Goal: Task Accomplishment & Management: Manage account settings

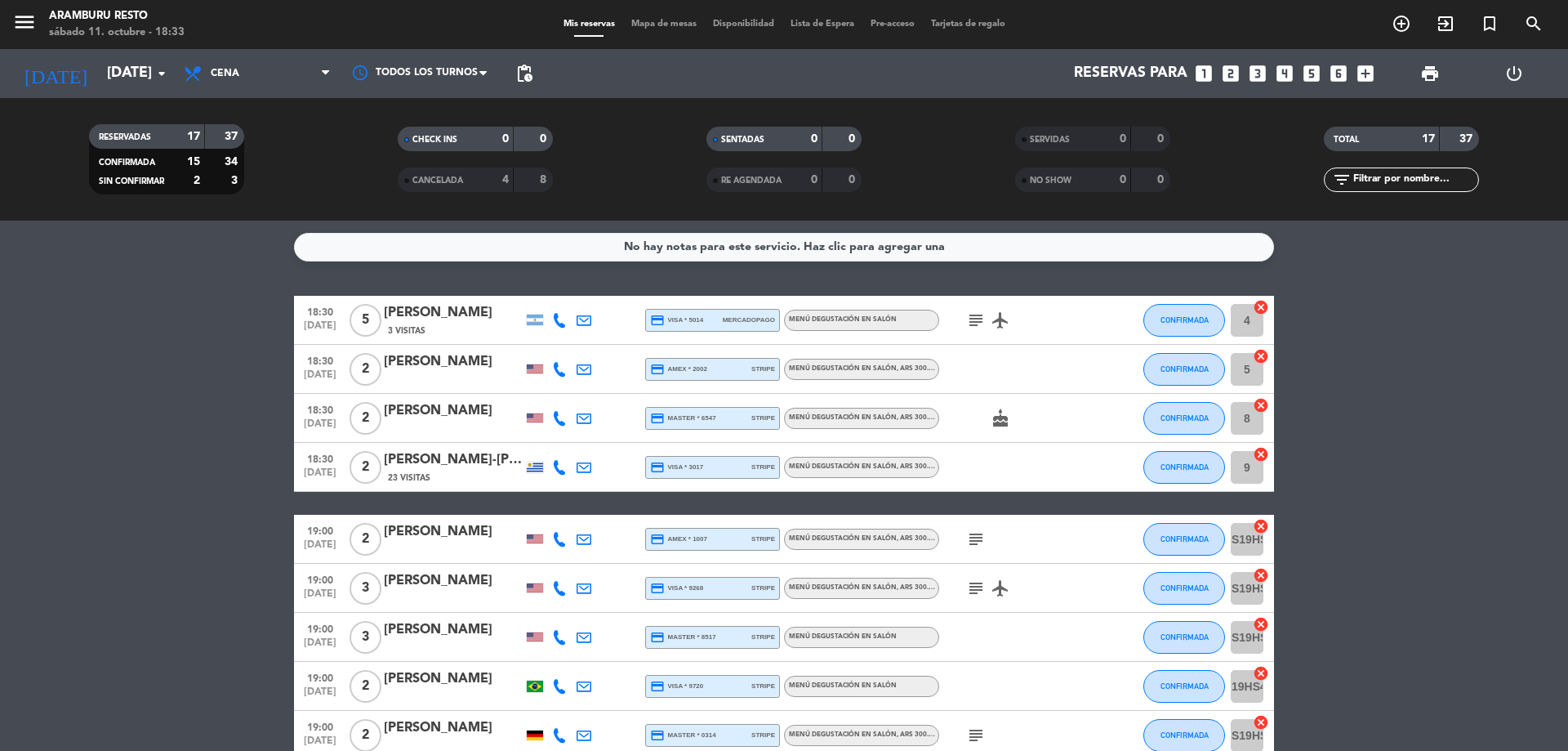
click at [450, 302] on div "[PERSON_NAME]" at bounding box center [453, 313] width 138 height 21
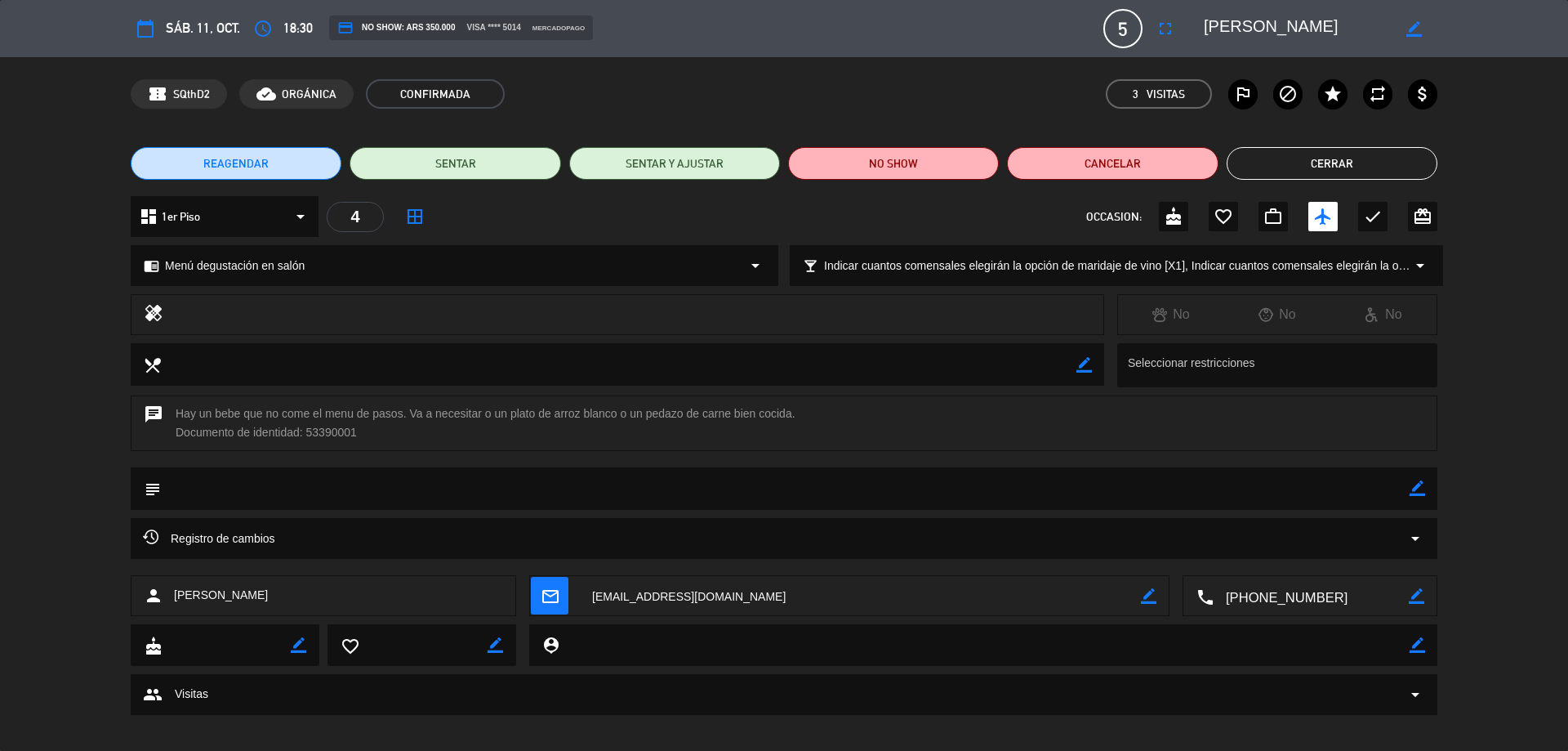
click at [1258, 147] on button "Cerrar" at bounding box center [1332, 163] width 210 height 32
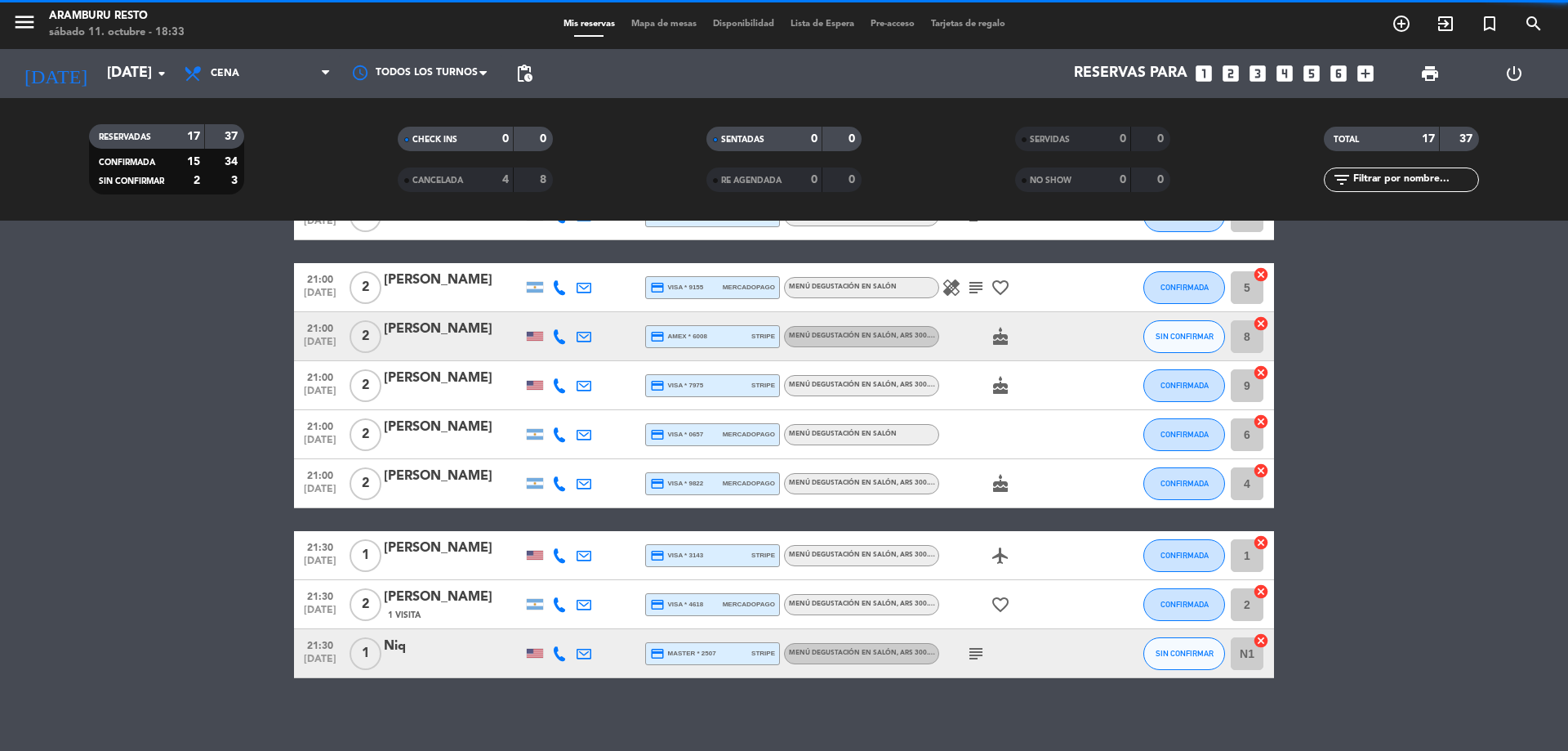
scroll to position [528, 0]
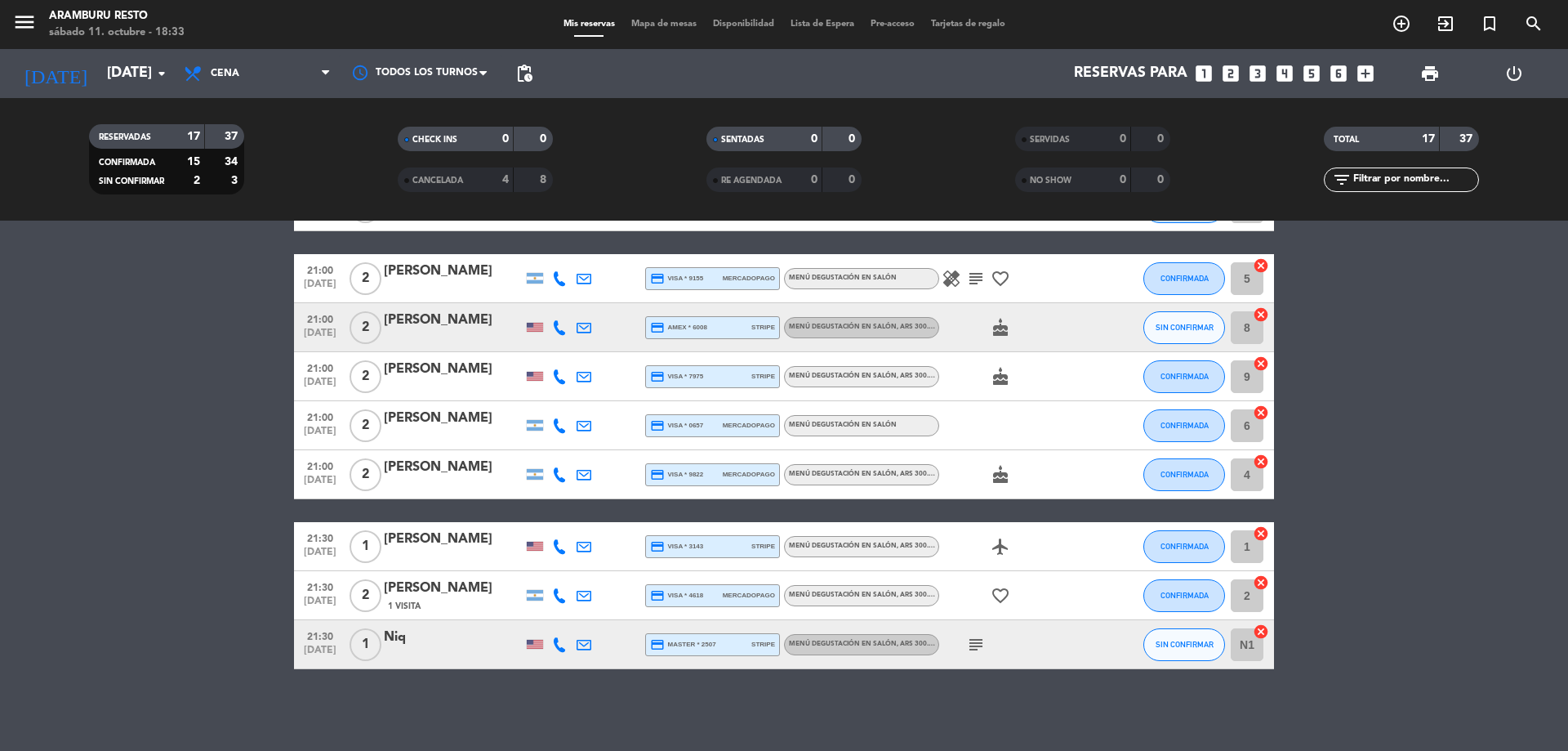
click at [327, 651] on span "[DATE]" at bounding box center [319, 654] width 41 height 19
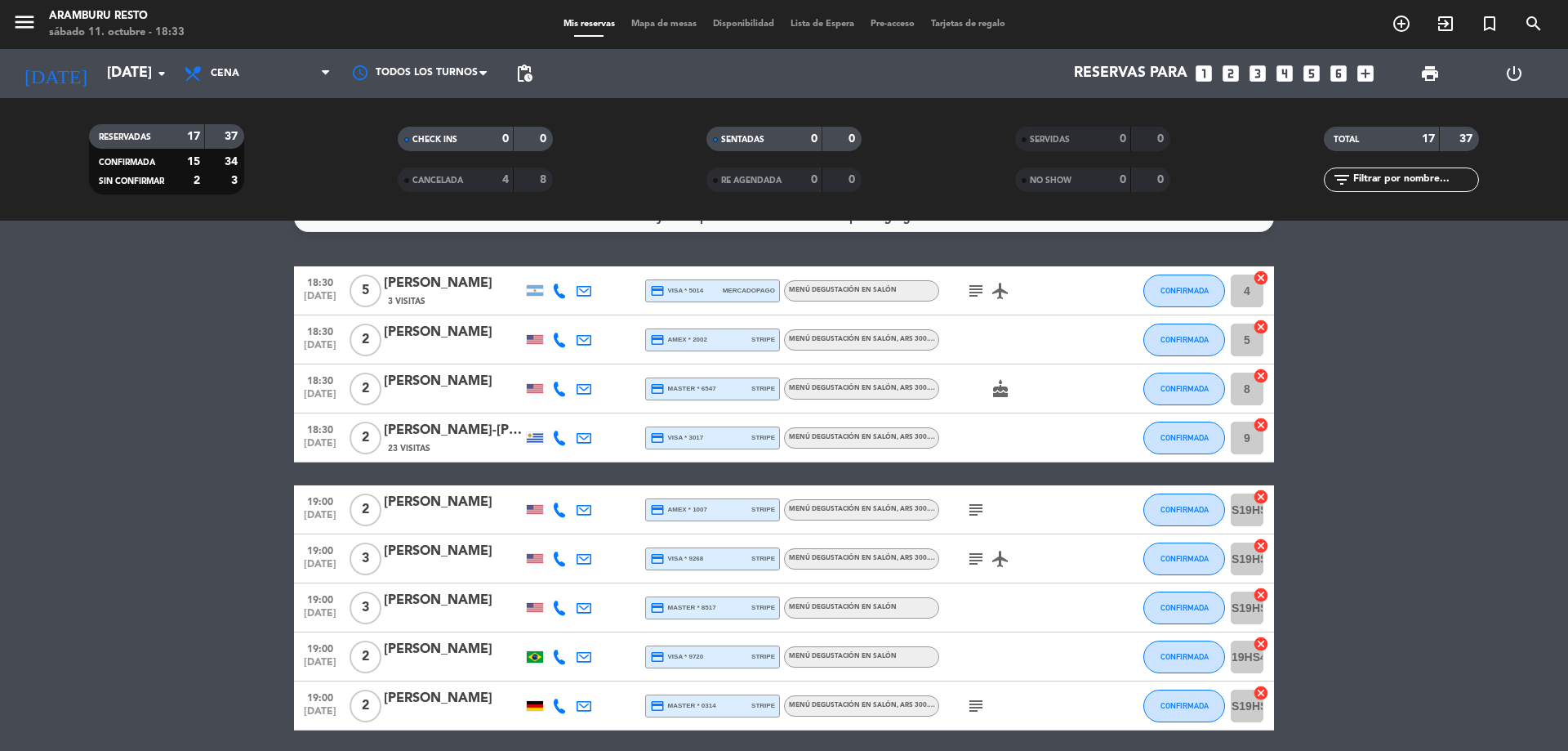
scroll to position [0, 0]
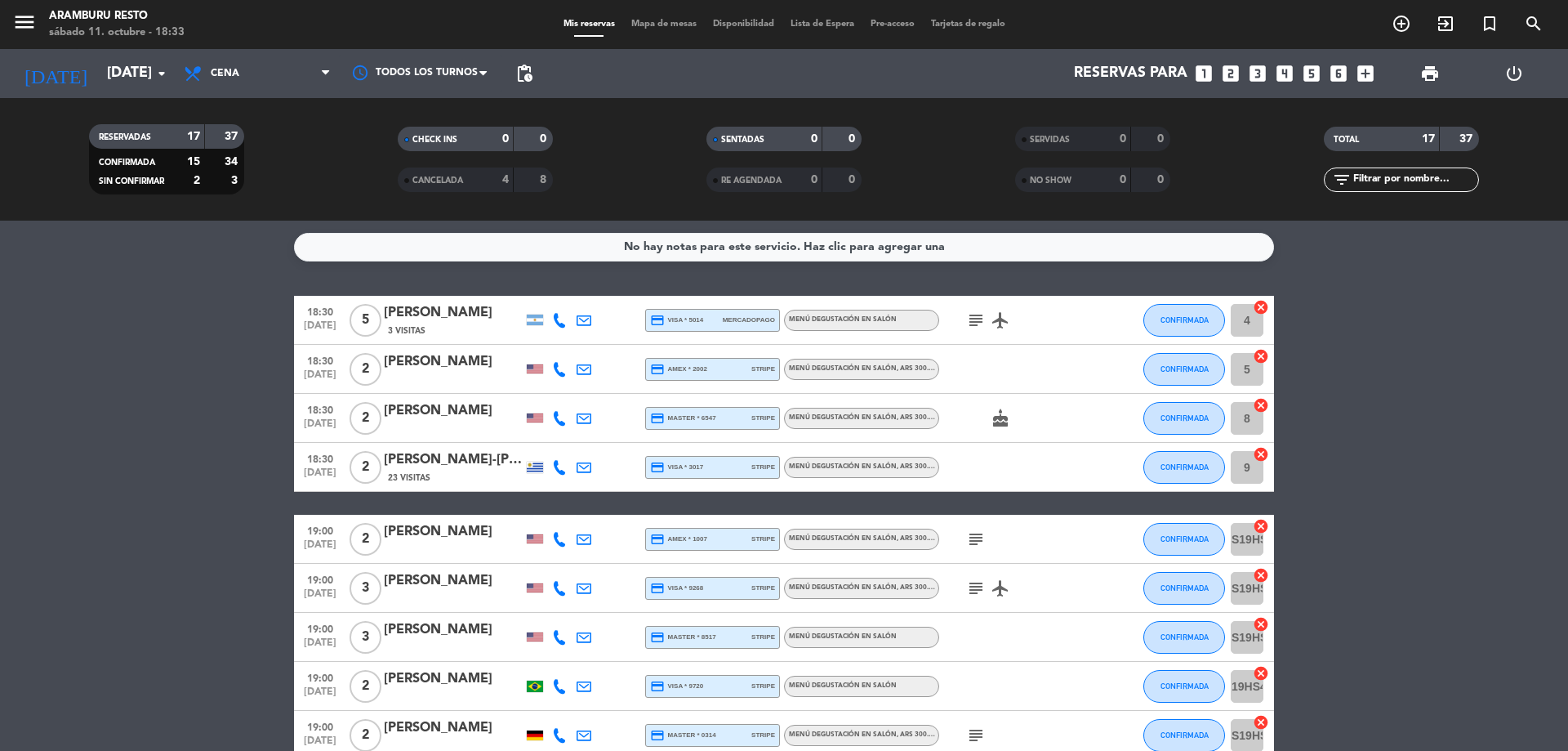
click at [407, 302] on div "[PERSON_NAME]" at bounding box center [453, 313] width 138 height 21
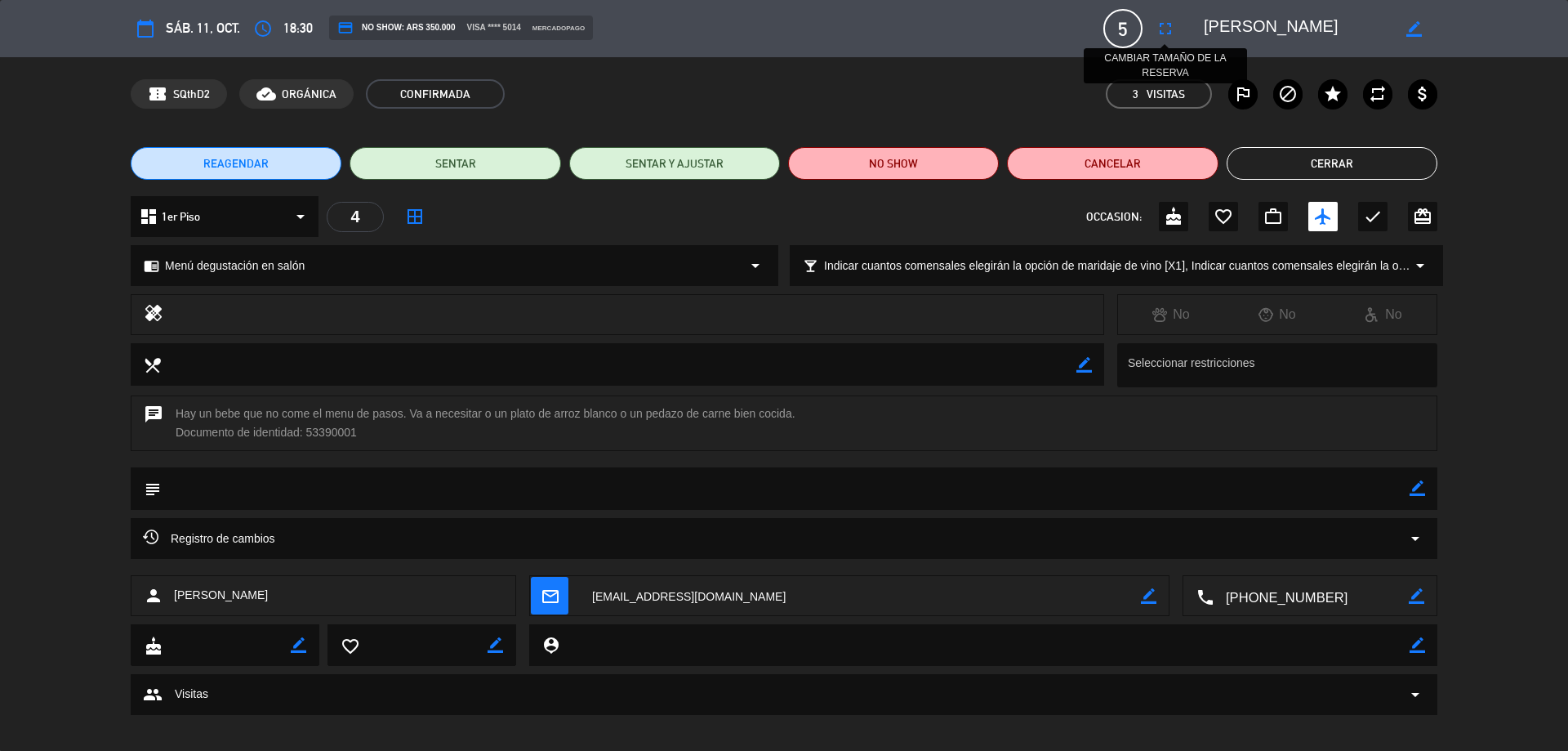
click at [1160, 29] on icon "fullscreen" at bounding box center [1165, 28] width 20 height 20
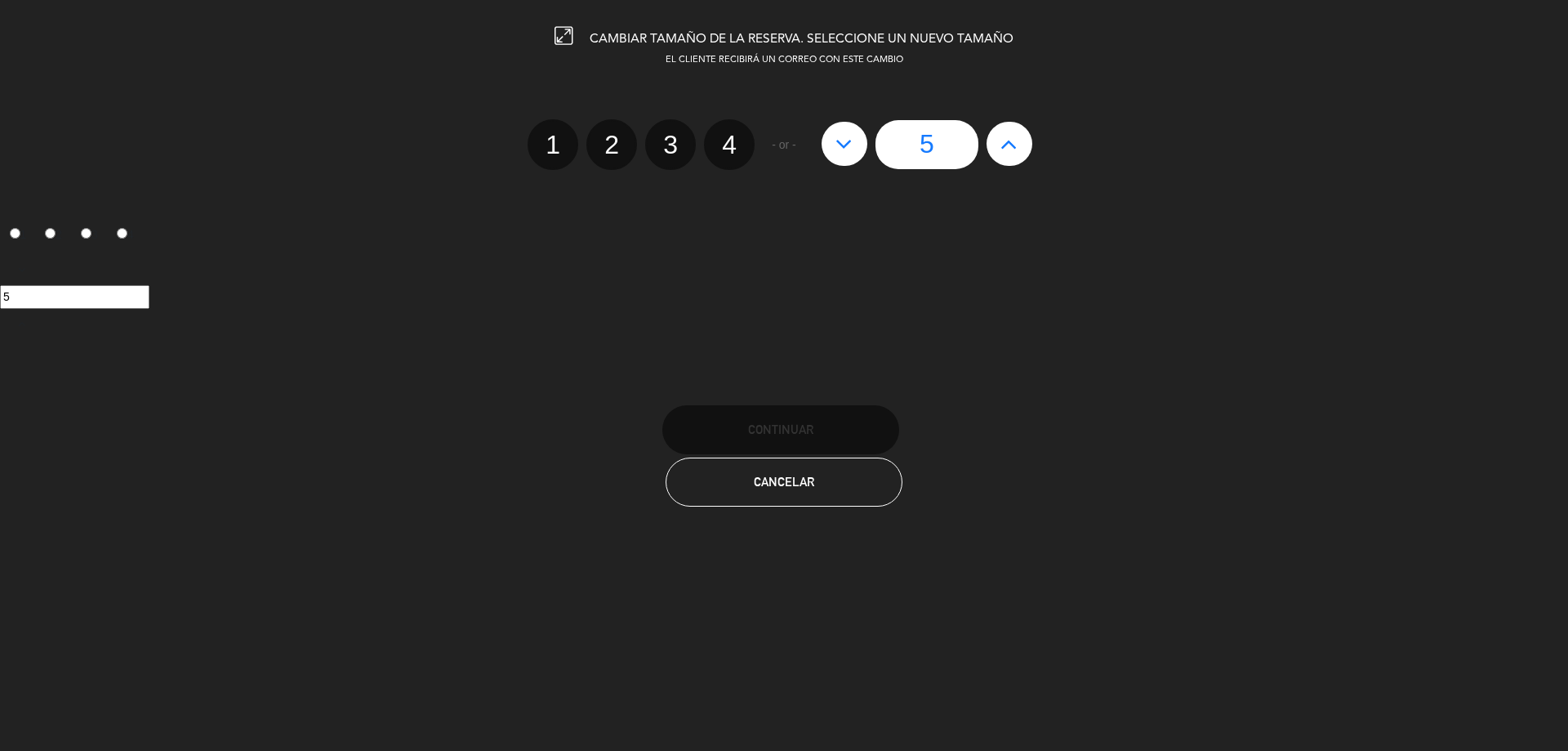
click at [752, 144] on label "4" at bounding box center [728, 144] width 50 height 50
click at [733, 136] on input "4" at bounding box center [726, 130] width 10 height 10
radio input "true"
radio input "false"
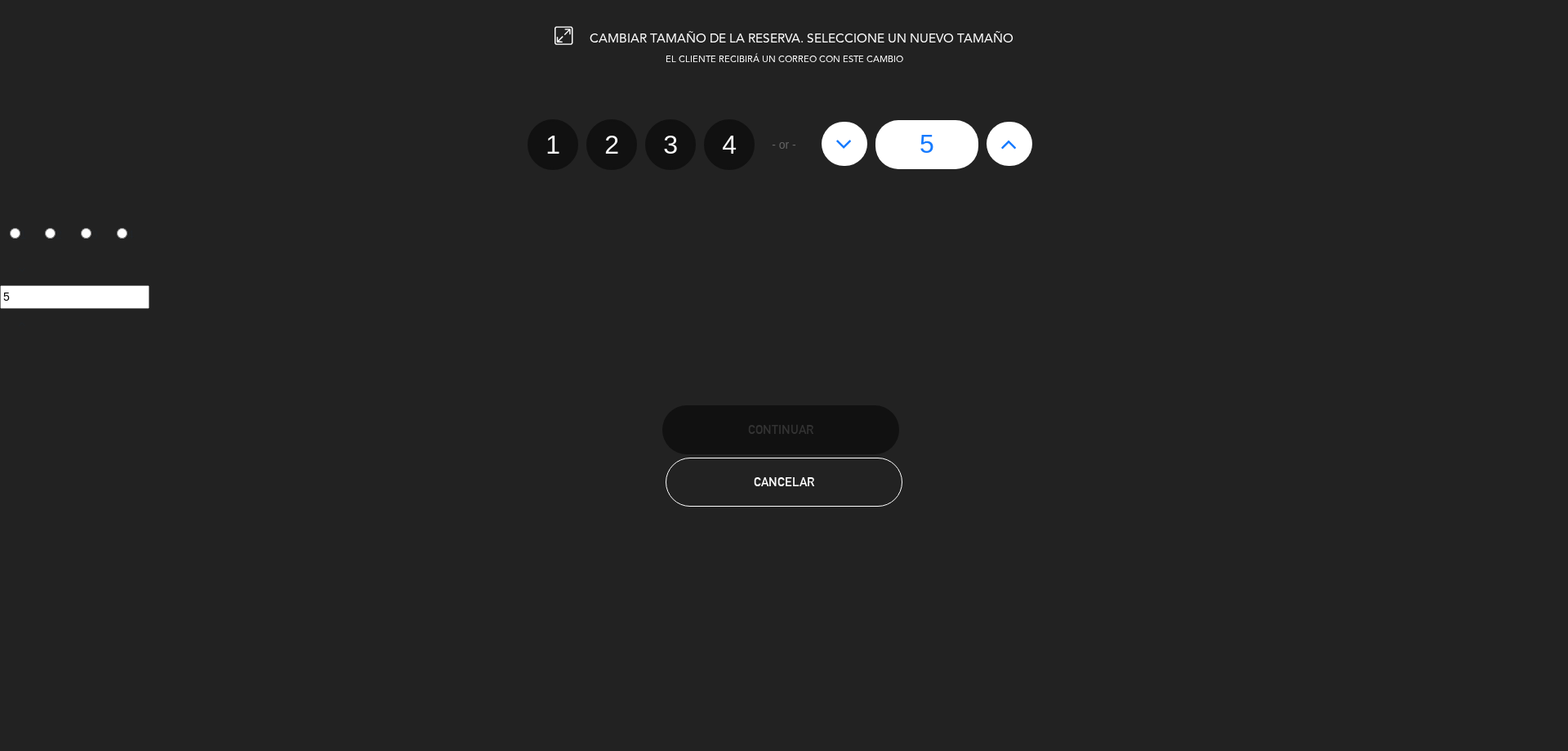
radio input "false"
radio input "true"
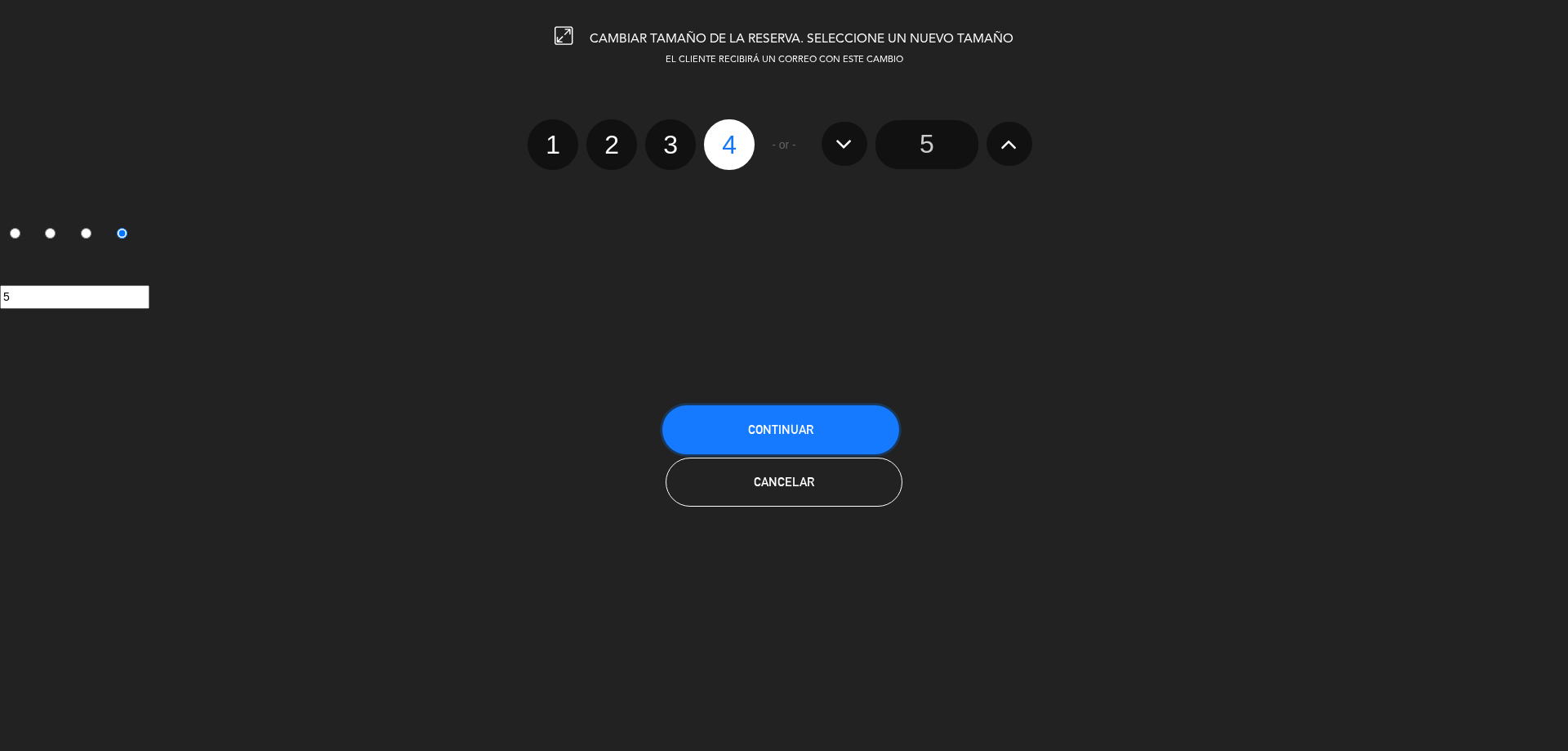
click at [785, 436] on button "Continuar" at bounding box center [780, 430] width 237 height 49
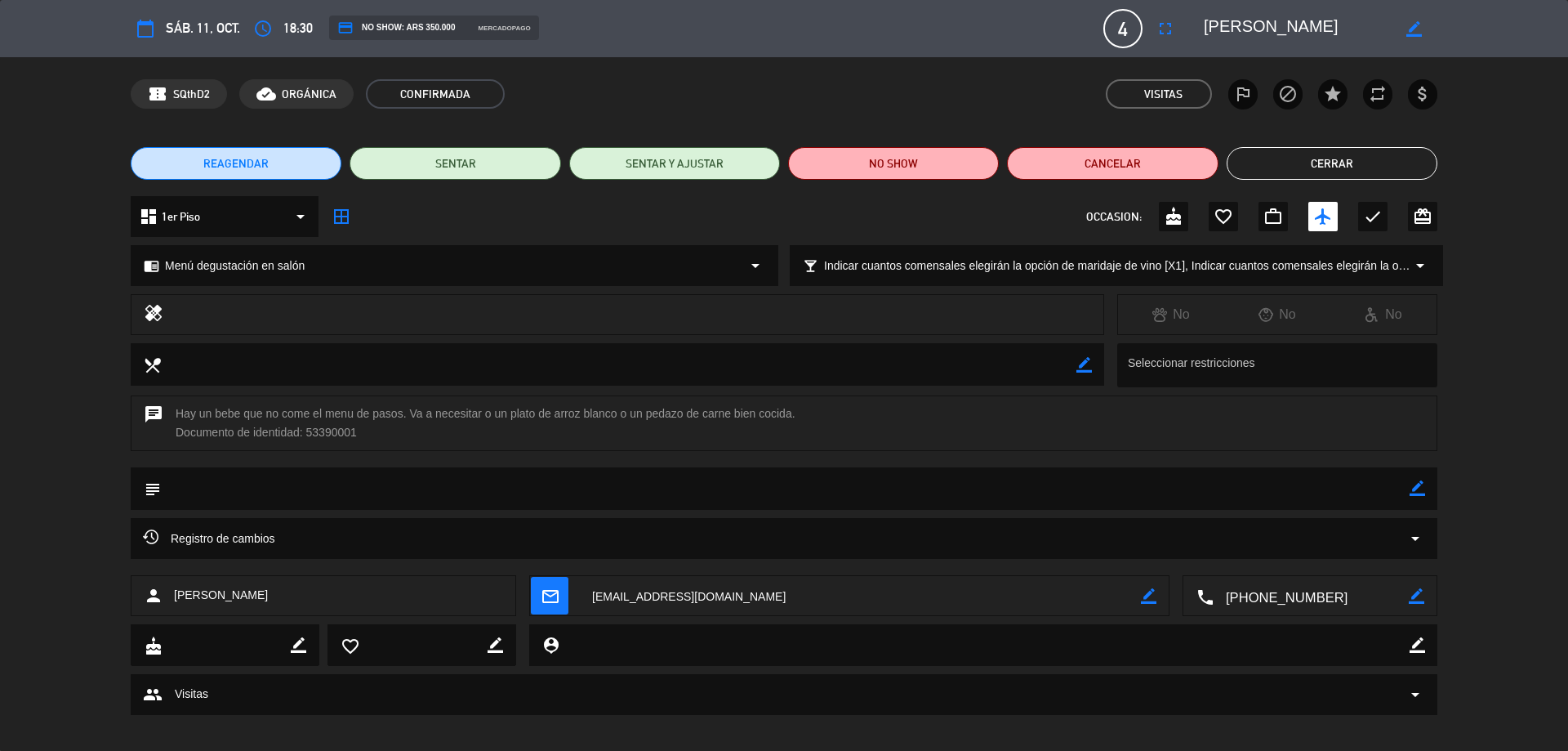
click at [1397, 167] on button "Cerrar" at bounding box center [1332, 163] width 210 height 32
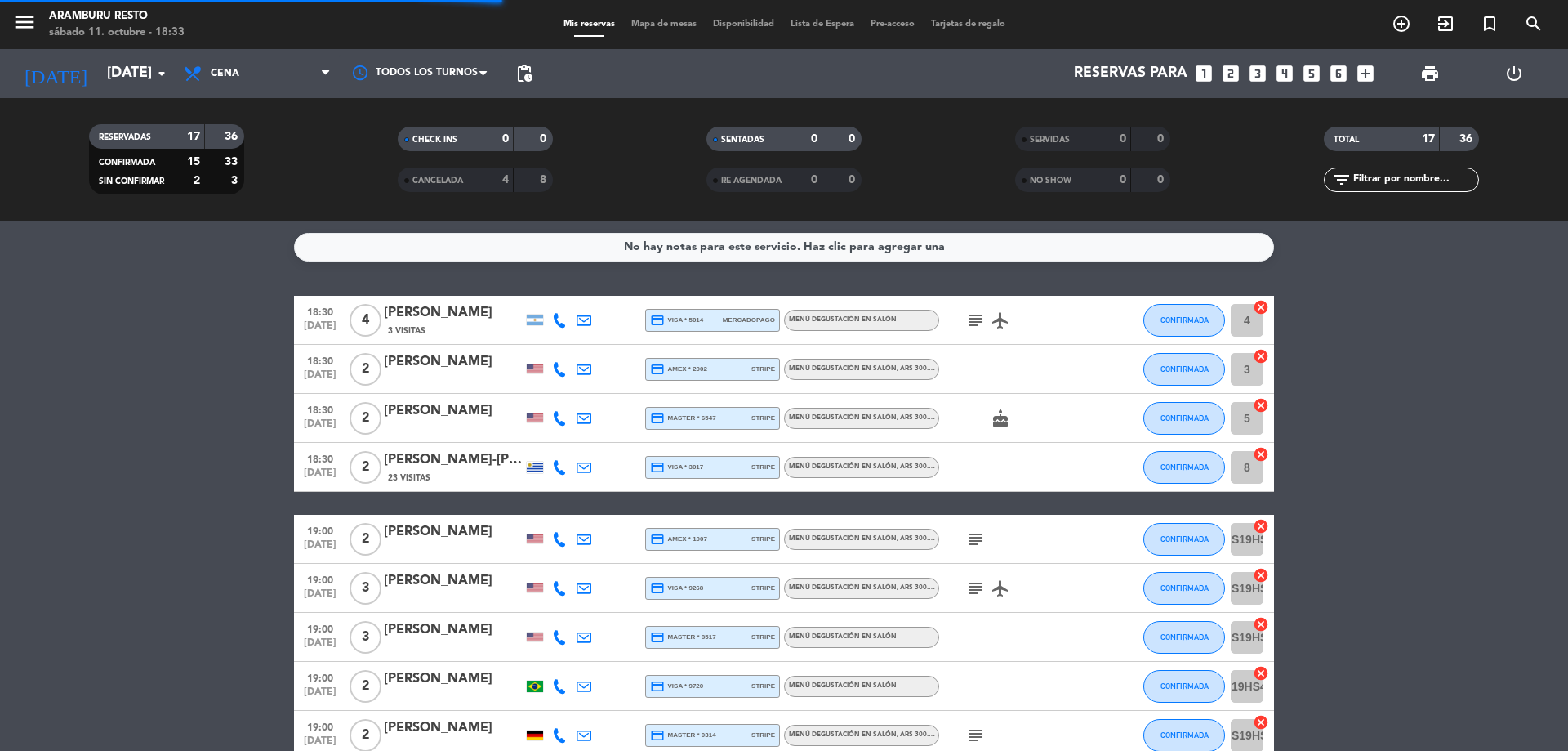
scroll to position [490, 0]
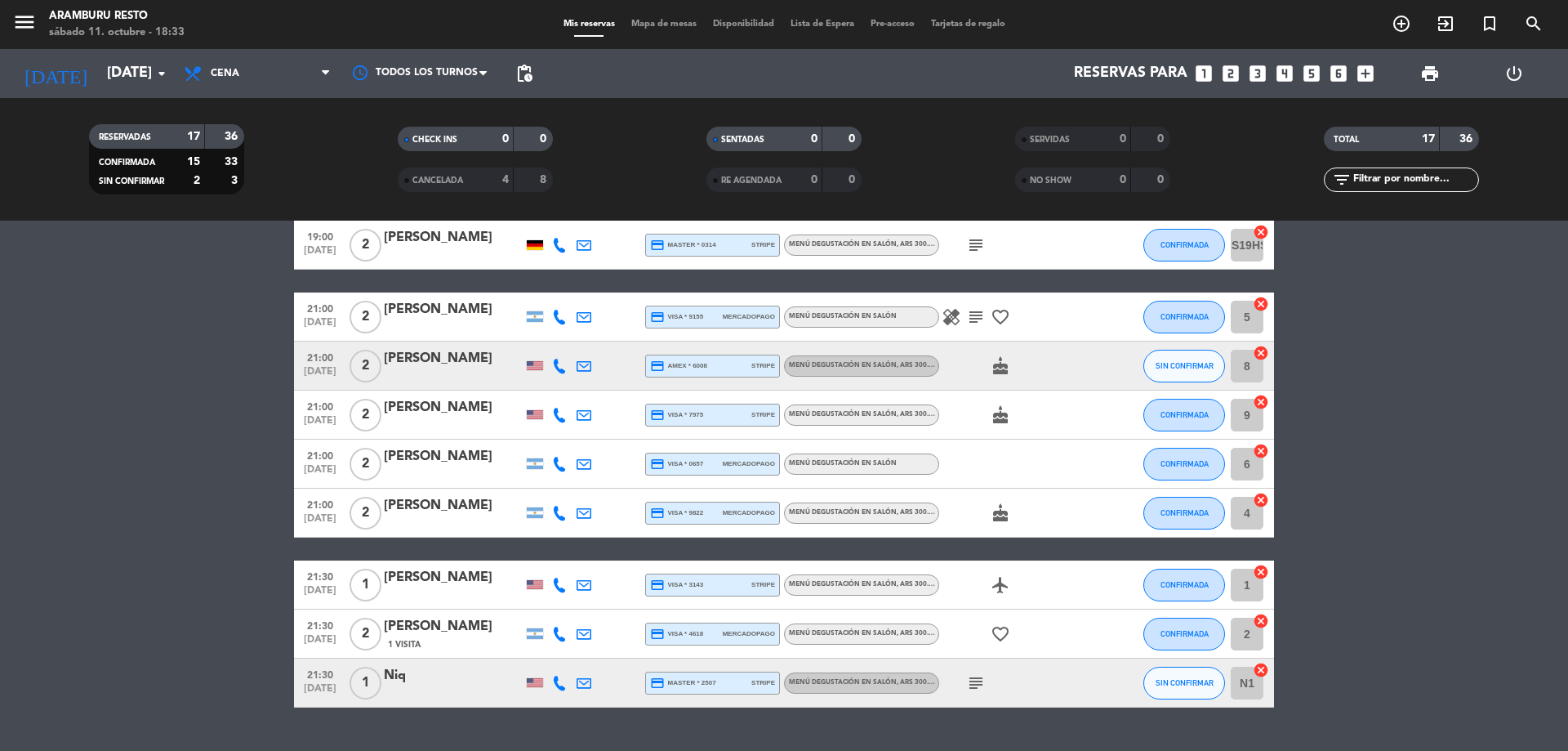
click at [968, 686] on icon "subject" at bounding box center [975, 683] width 20 height 20
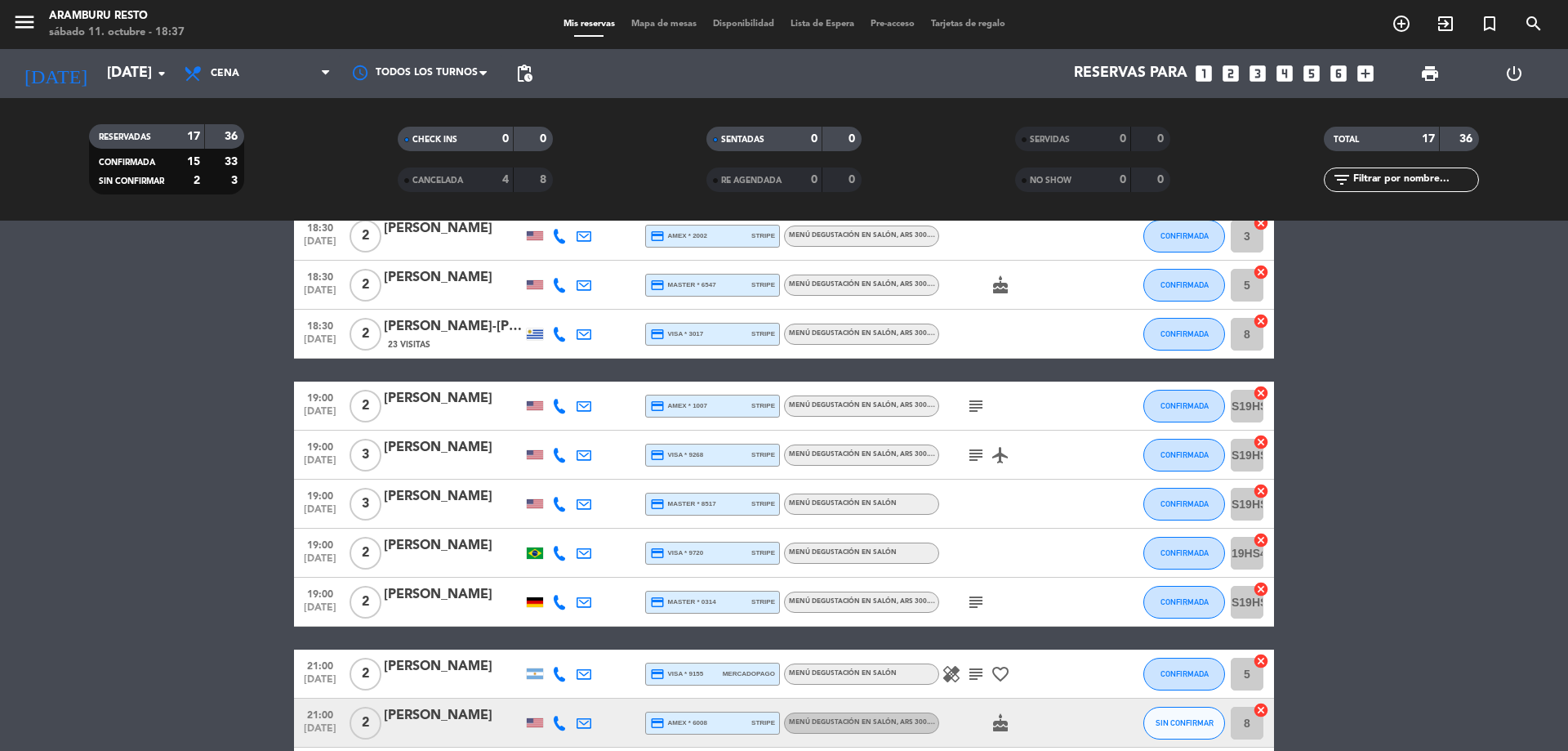
scroll to position [0, 0]
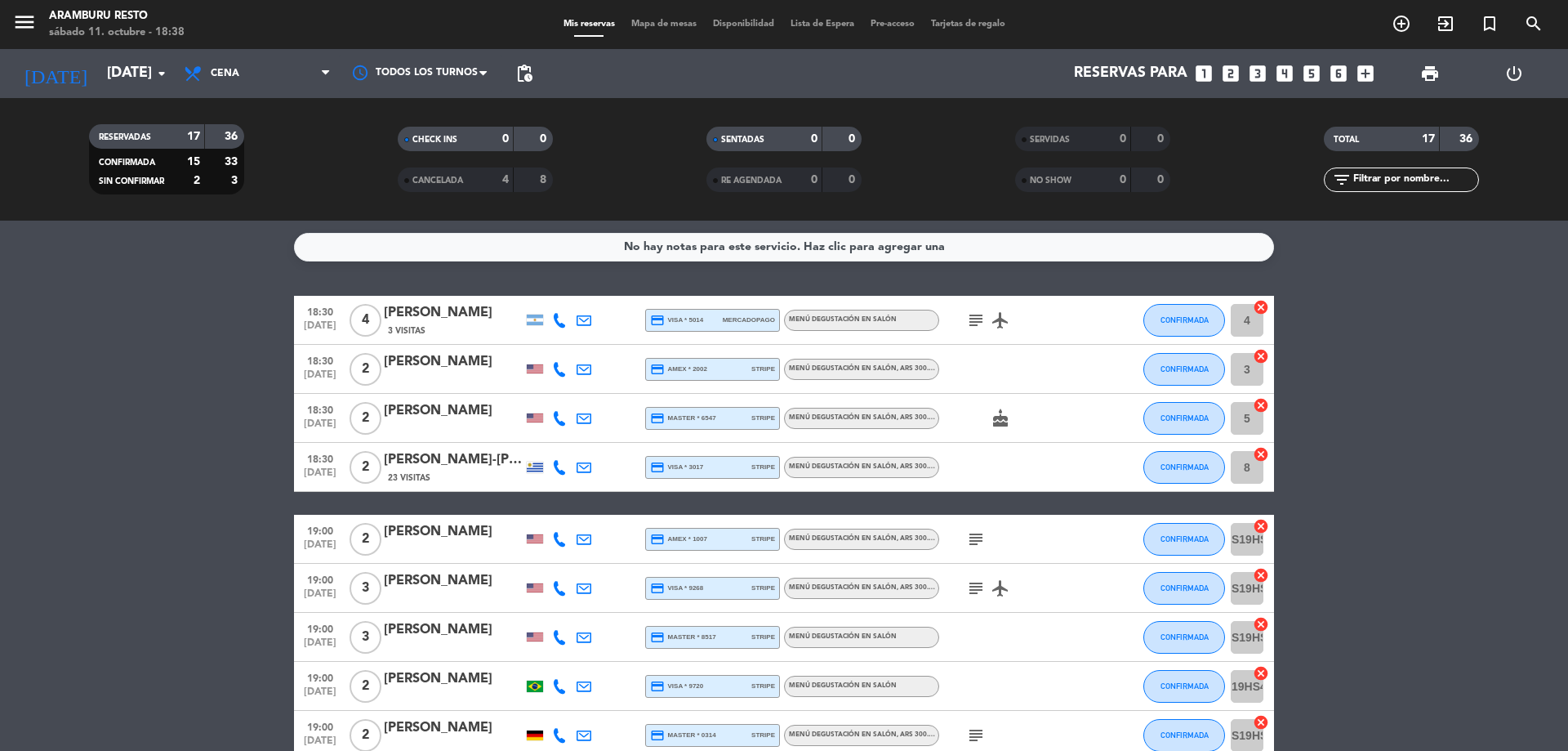
click at [562, 368] on icon at bounding box center [559, 370] width 15 height 15
click at [556, 341] on button "Copiar content_paste" at bounding box center [557, 341] width 50 height 17
